Goal: Obtain resource: Download file/media

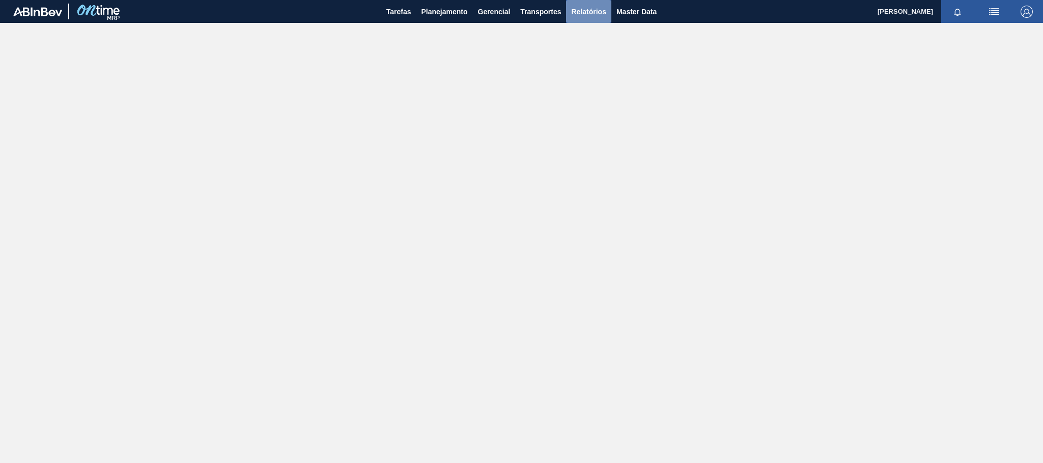
click at [596, 14] on span "Relatórios" at bounding box center [588, 12] width 35 height 12
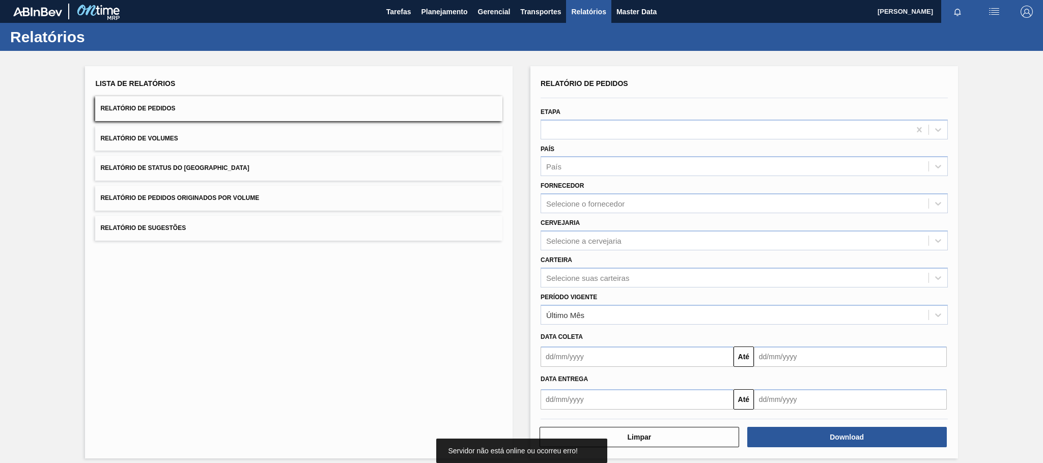
click at [266, 196] on button "Relatório de Pedidos Originados por Volume" at bounding box center [298, 198] width 407 height 25
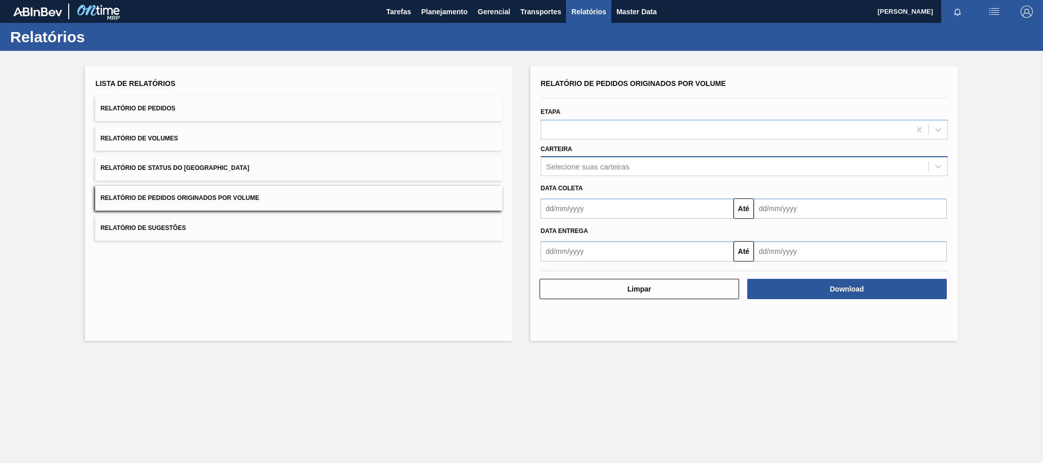
click at [586, 165] on div "Selecione suas carteiras" at bounding box center [587, 166] width 83 height 9
type input "malte"
click at [266, 197] on button "Relatório de Pedidos Originados por Volume" at bounding box center [298, 198] width 407 height 25
click at [575, 167] on div "Selecione suas carteiras" at bounding box center [587, 166] width 83 height 9
type input "malte"
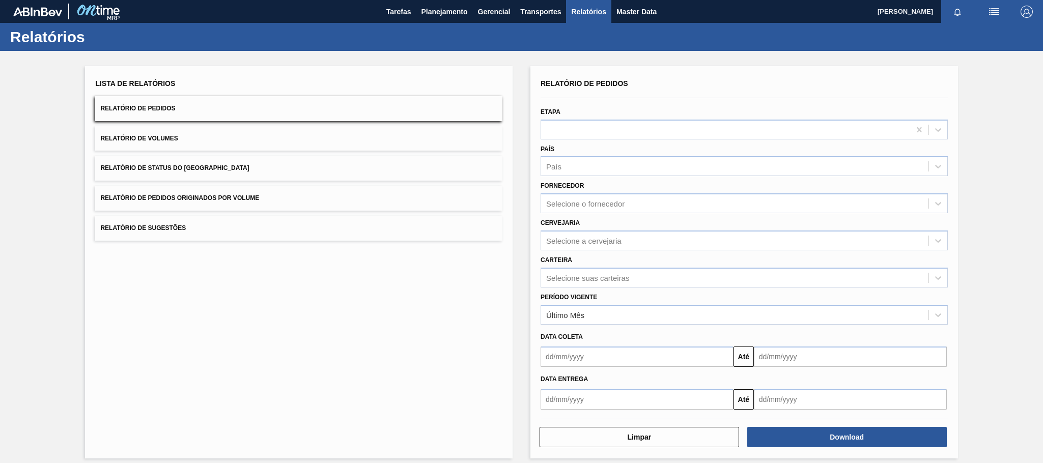
click at [231, 187] on button "Relatório de Pedidos Originados por Volume" at bounding box center [298, 198] width 407 height 25
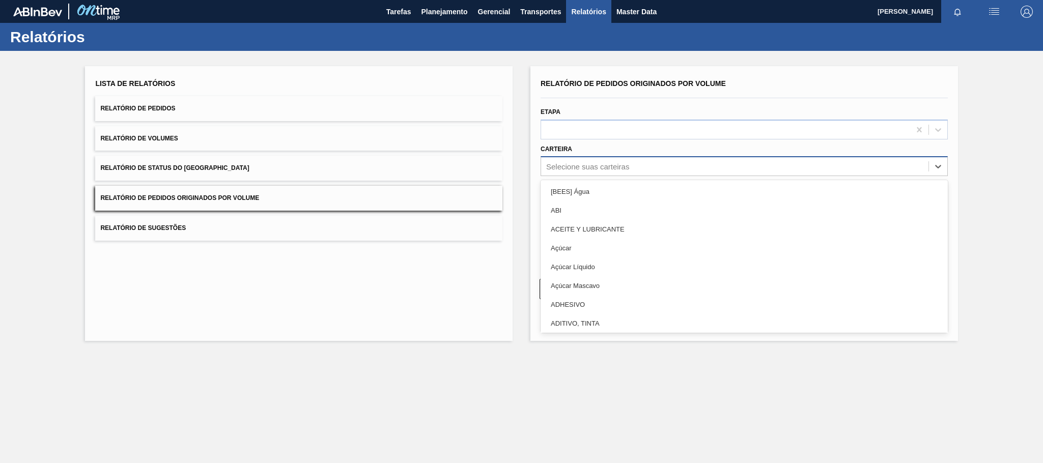
click at [590, 167] on div "Selecione suas carteiras" at bounding box center [587, 166] width 83 height 9
type input "mal"
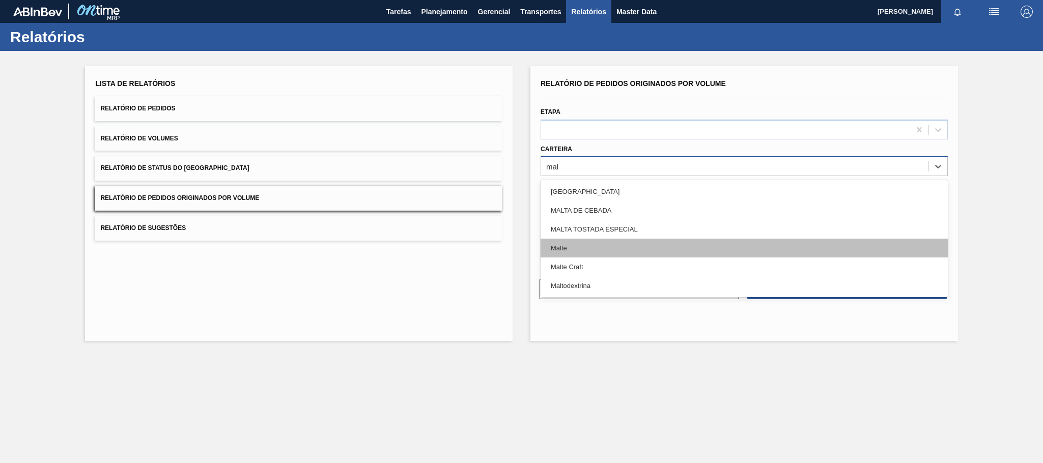
click at [566, 251] on div "Malte" at bounding box center [744, 248] width 407 height 19
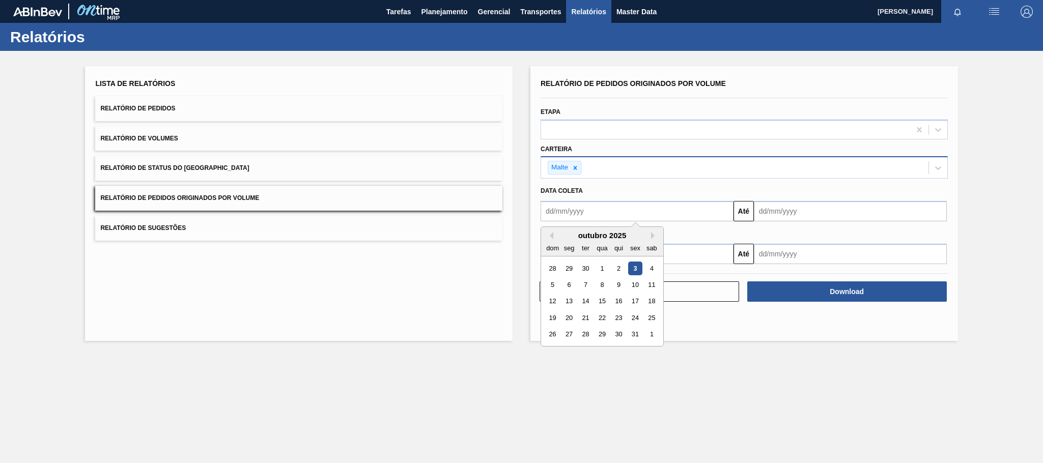
click at [590, 212] on input "text" at bounding box center [637, 211] width 193 height 20
type input "[DATE]"
click at [602, 269] on div "1" at bounding box center [602, 269] width 14 height 14
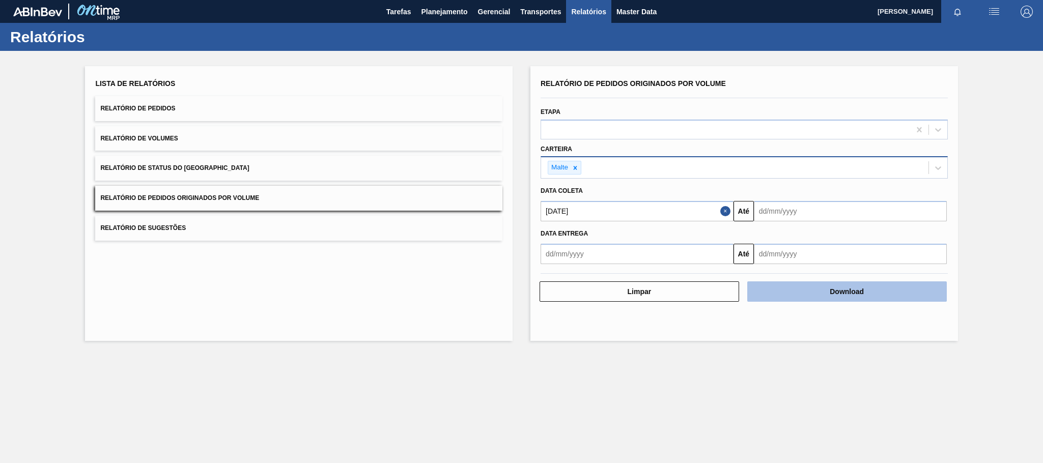
click at [770, 289] on button "Download" at bounding box center [847, 292] width 200 height 20
